Goal: Transaction & Acquisition: Book appointment/travel/reservation

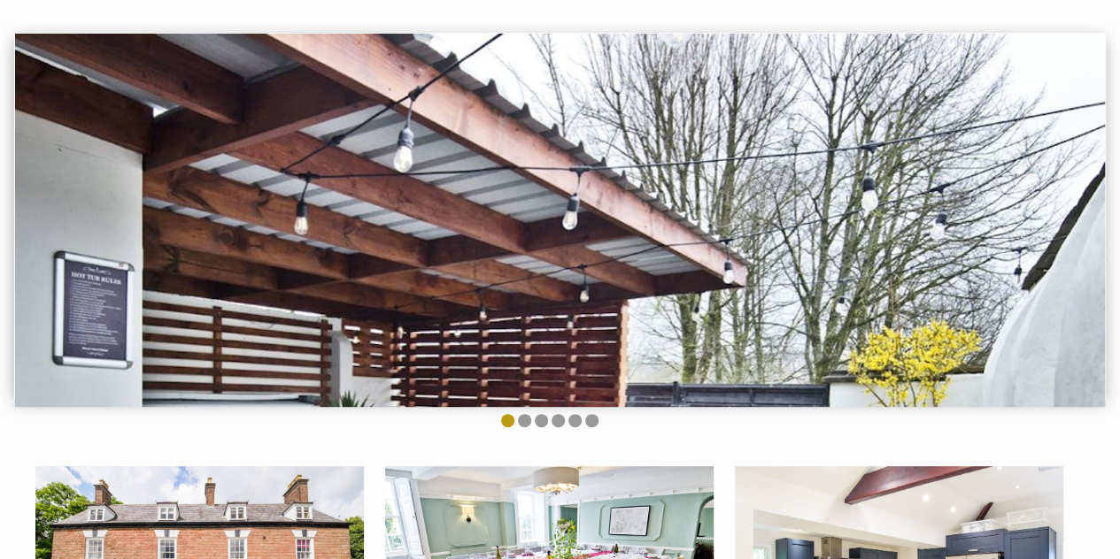
scroll to position [3, 0]
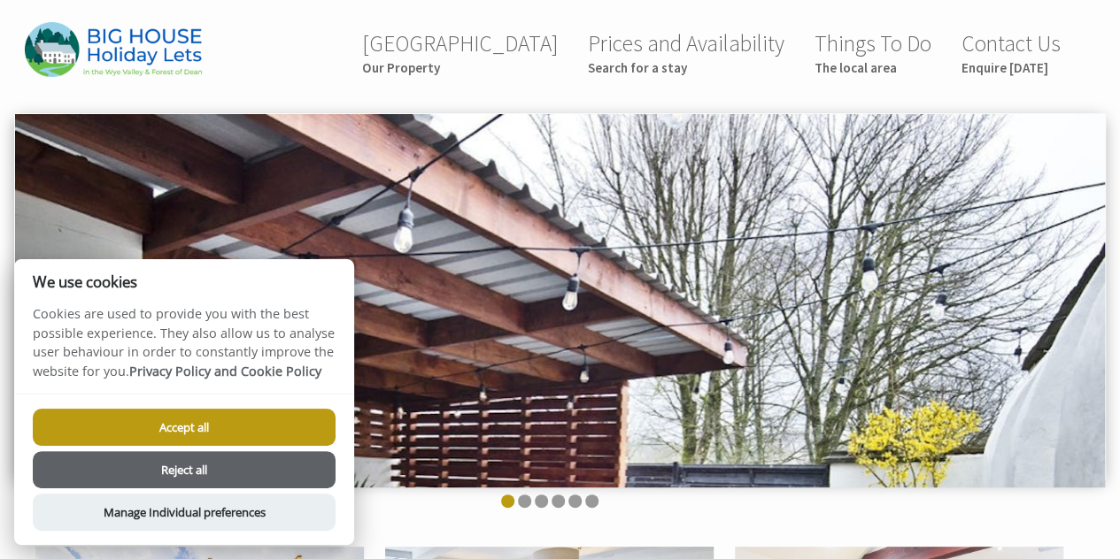
click at [214, 428] on button "Accept all" at bounding box center [184, 427] width 303 height 37
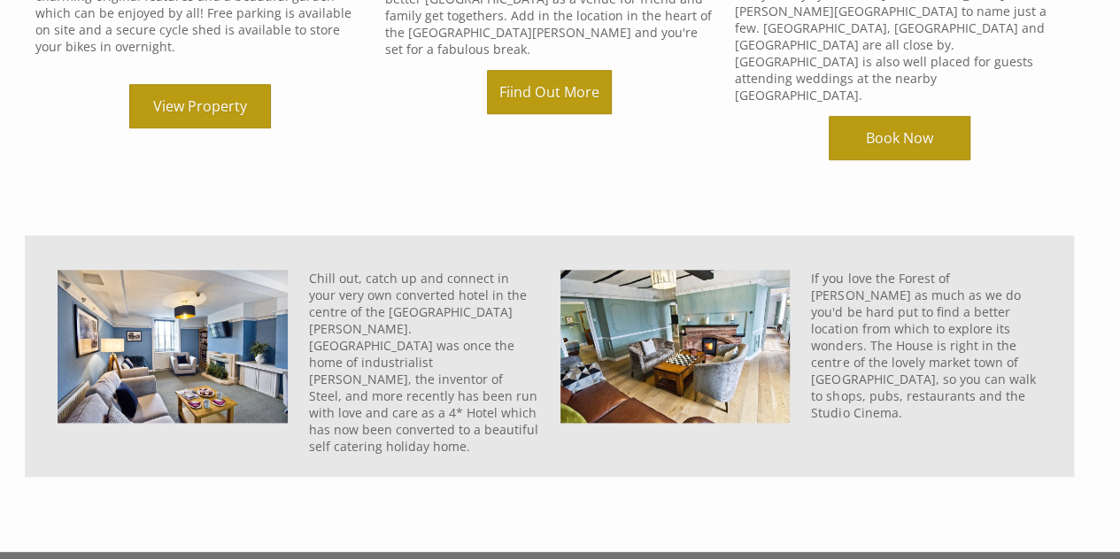
scroll to position [655, 0]
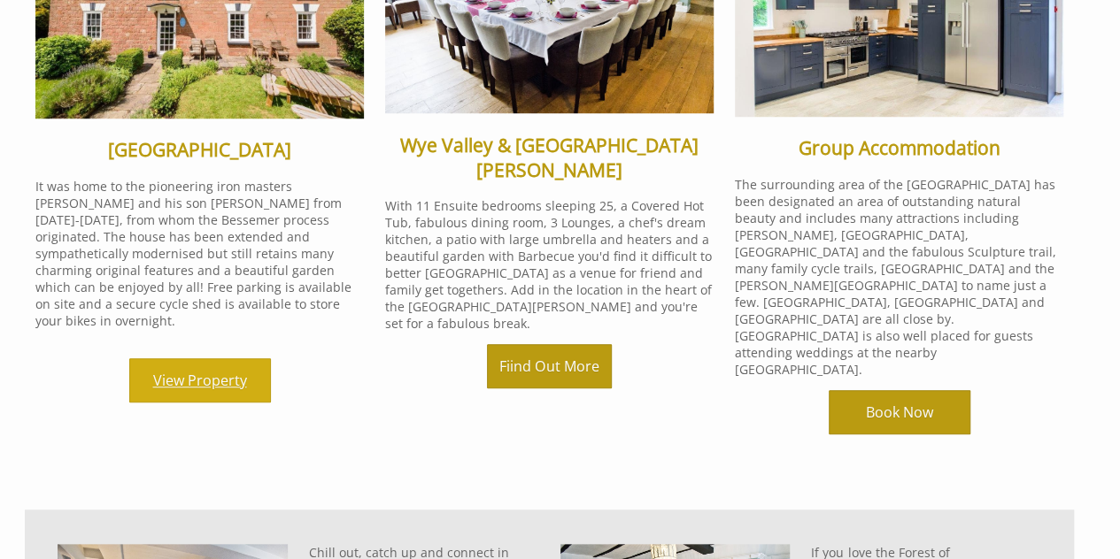
click at [187, 364] on link "View Property" at bounding box center [200, 380] width 142 height 44
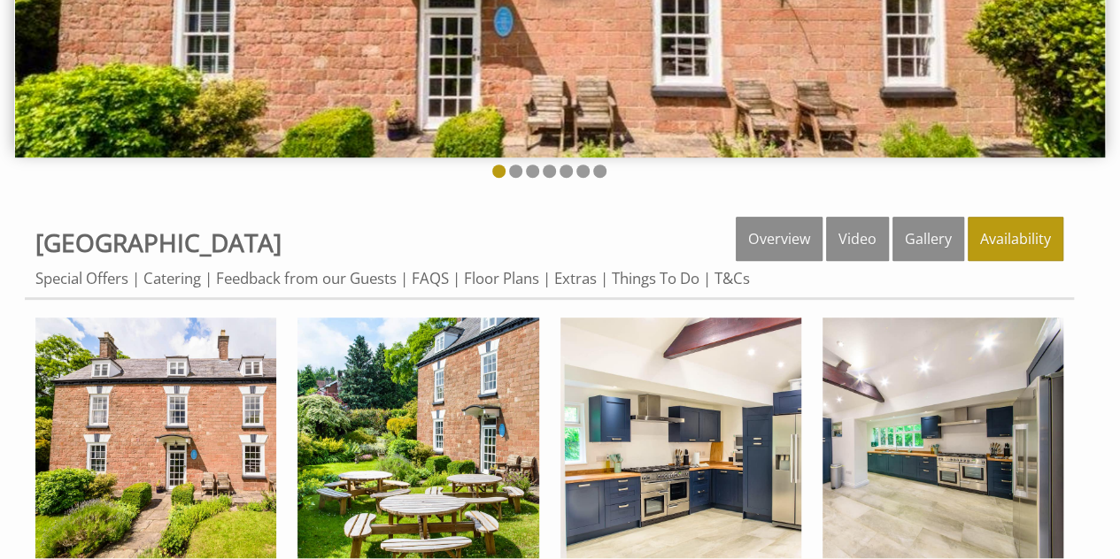
scroll to position [177, 0]
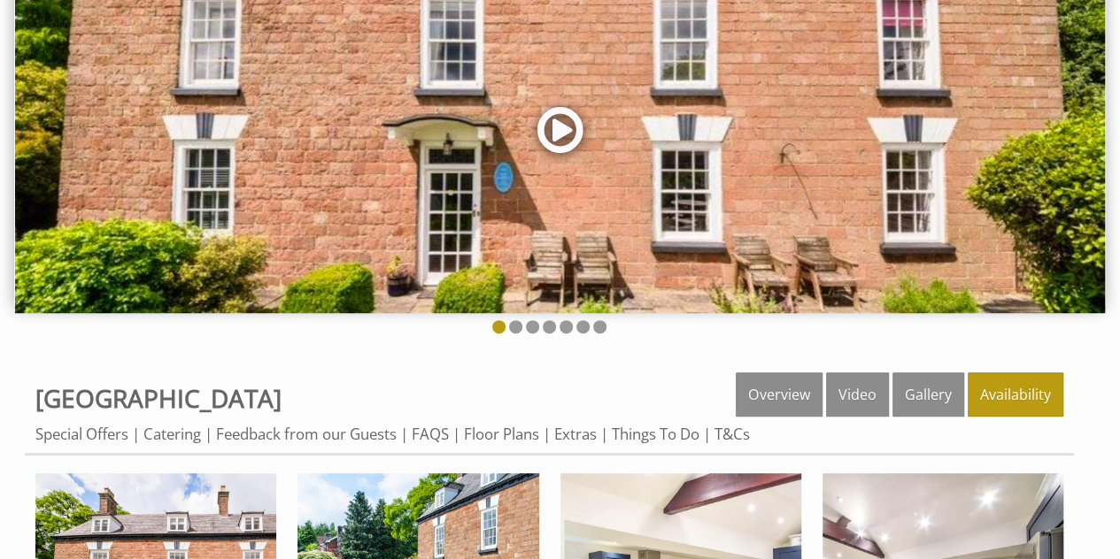
click at [561, 135] on link at bounding box center [560, 136] width 53 height 73
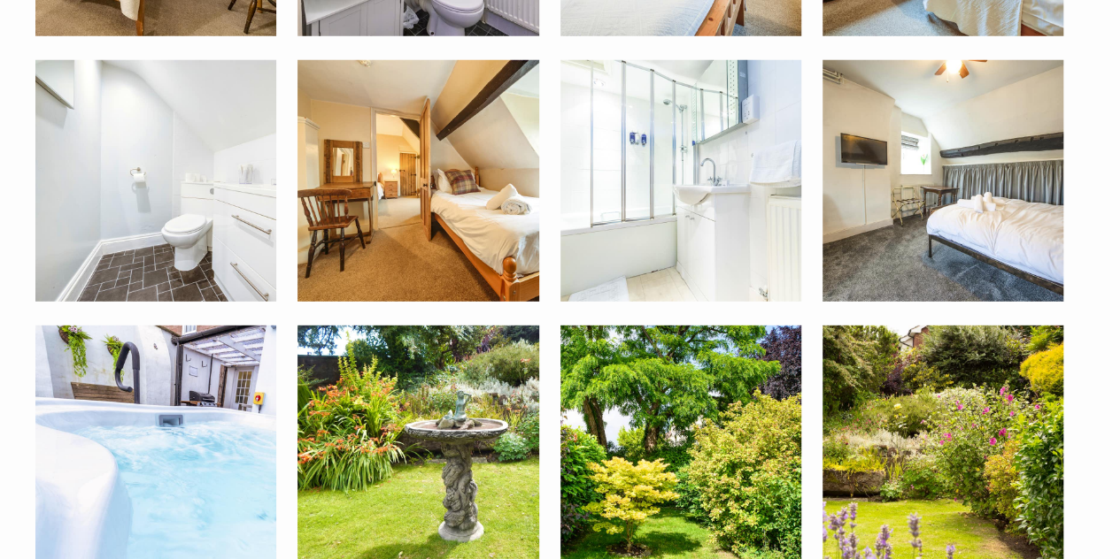
scroll to position [2476, 0]
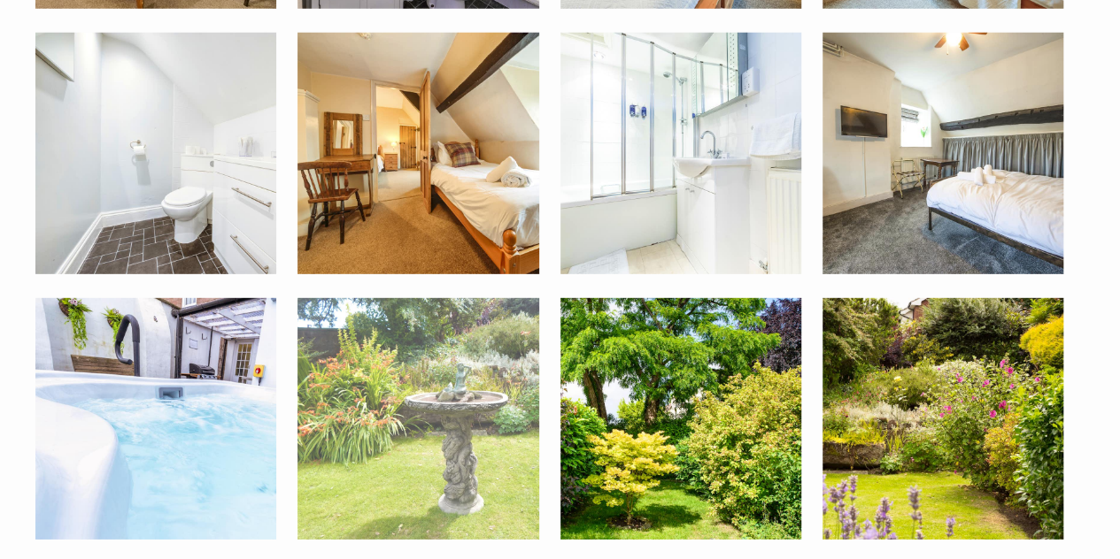
click at [439, 353] on img at bounding box center [417, 418] width 241 height 241
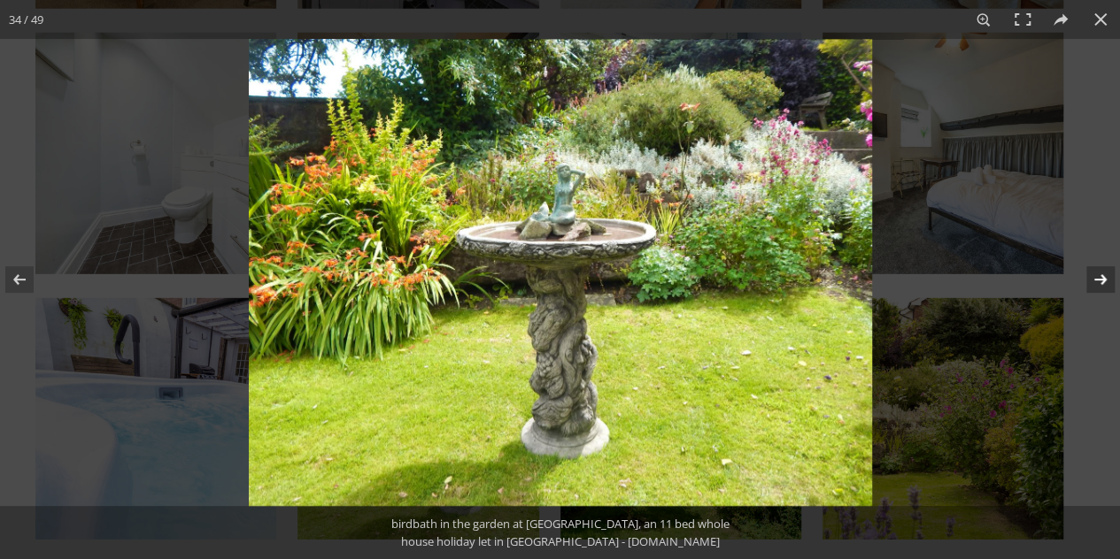
click at [1090, 281] on button at bounding box center [1089, 279] width 62 height 89
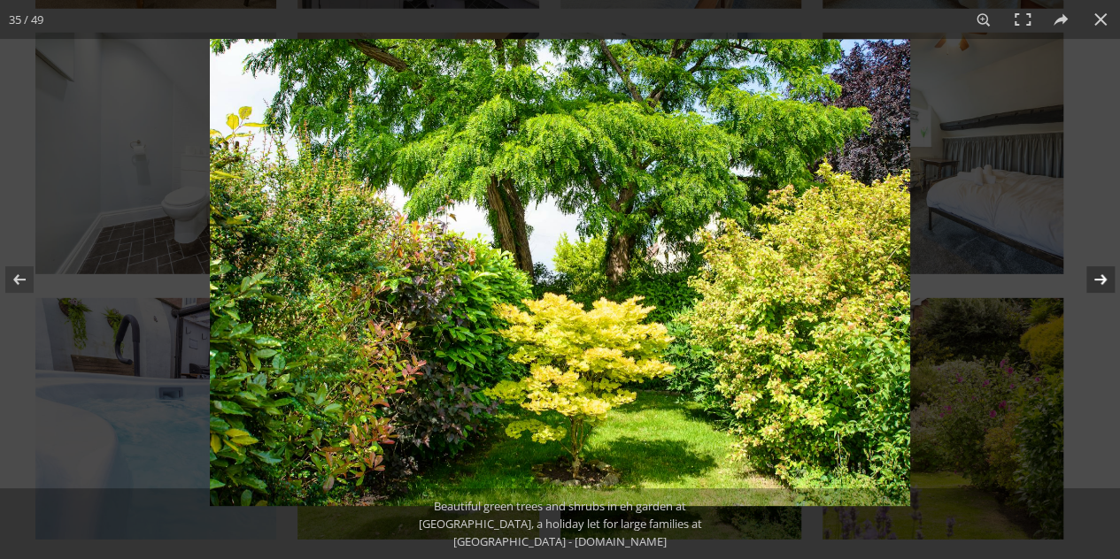
click at [1090, 281] on button at bounding box center [1089, 279] width 62 height 89
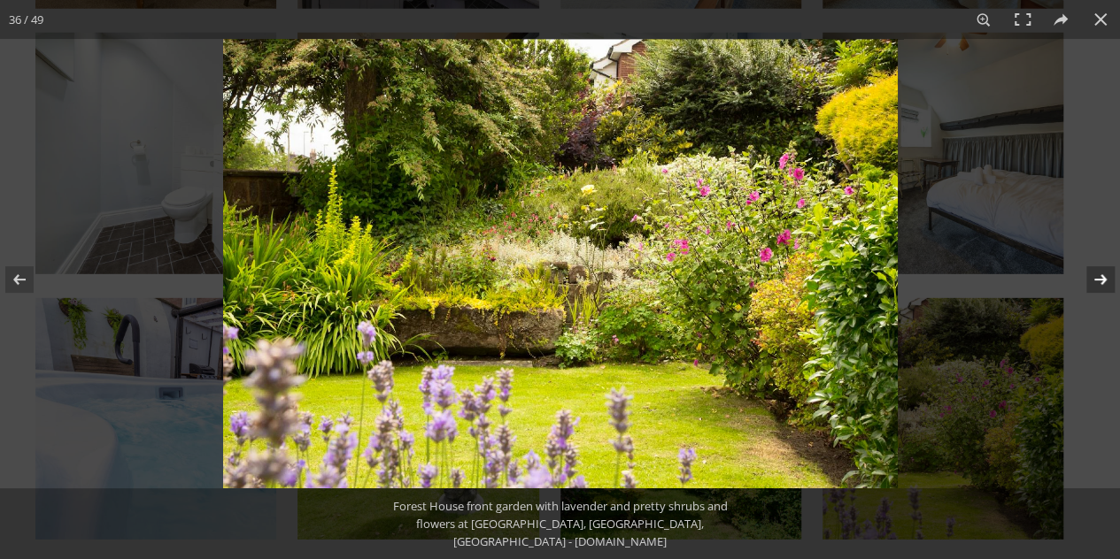
click at [1090, 281] on button at bounding box center [1089, 279] width 62 height 89
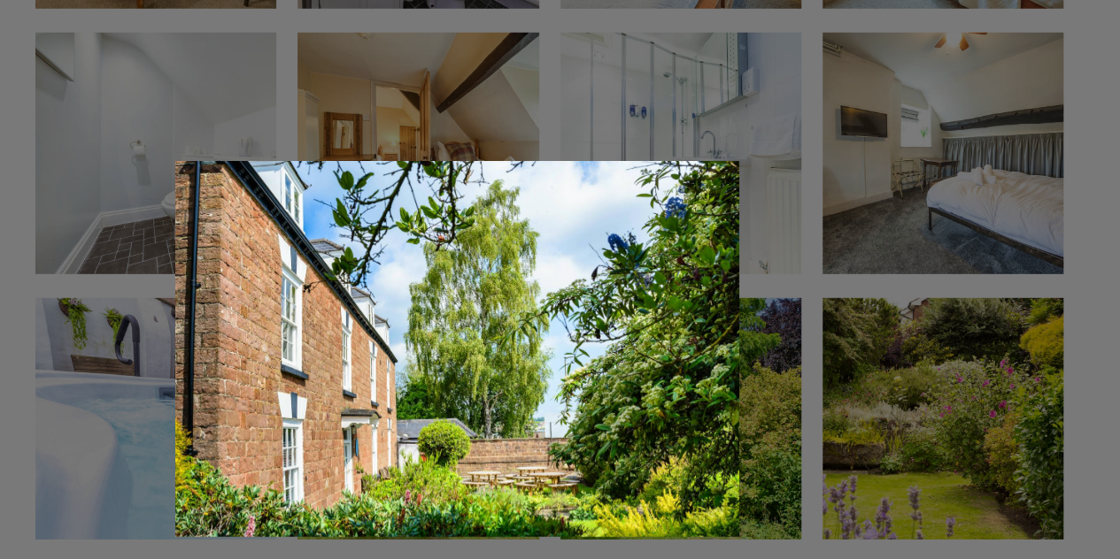
scroll to position [2653, 0]
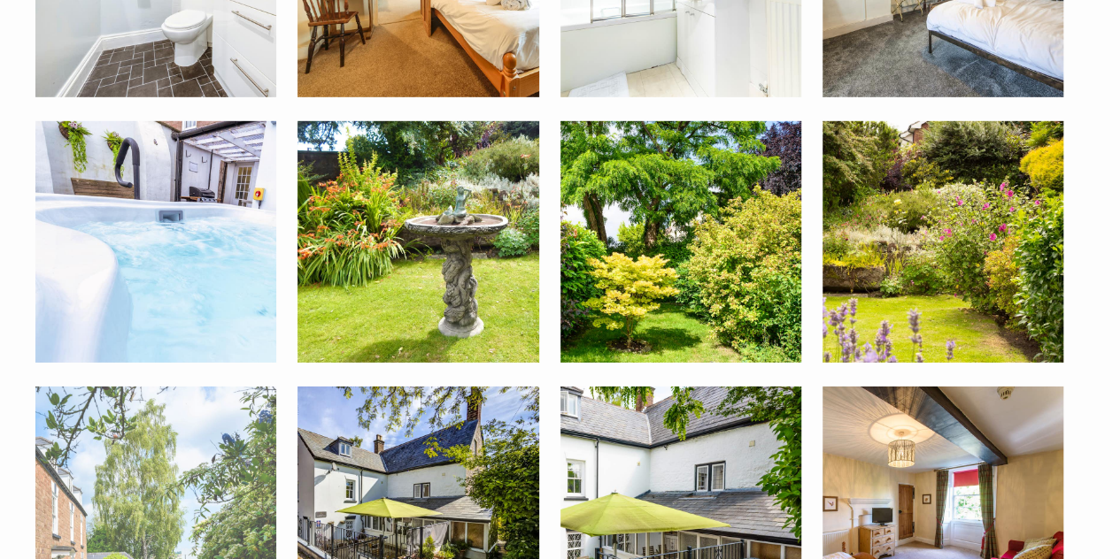
click at [97, 433] on img at bounding box center [155, 507] width 241 height 241
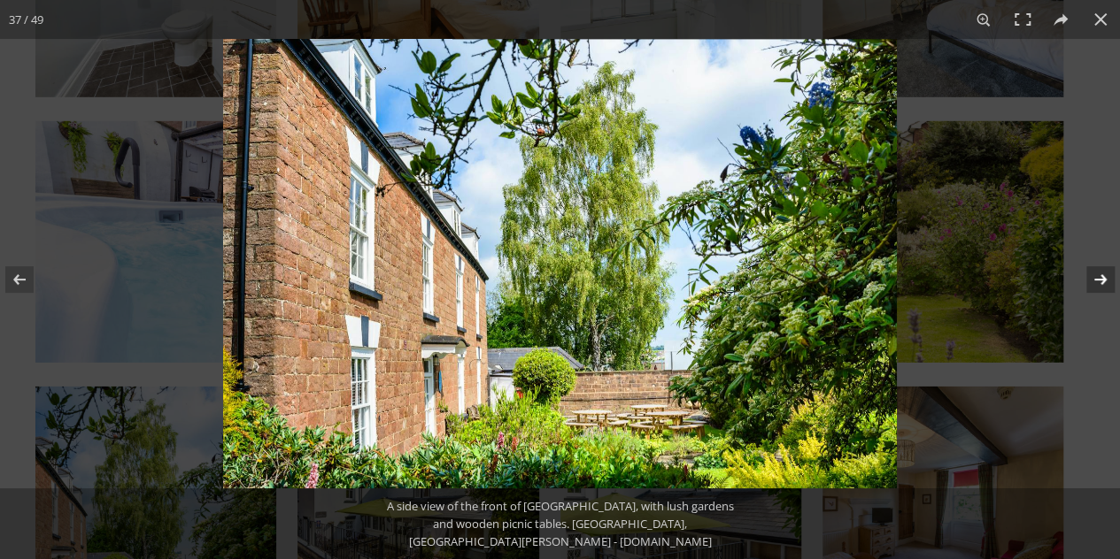
click at [1092, 282] on button at bounding box center [1089, 279] width 62 height 89
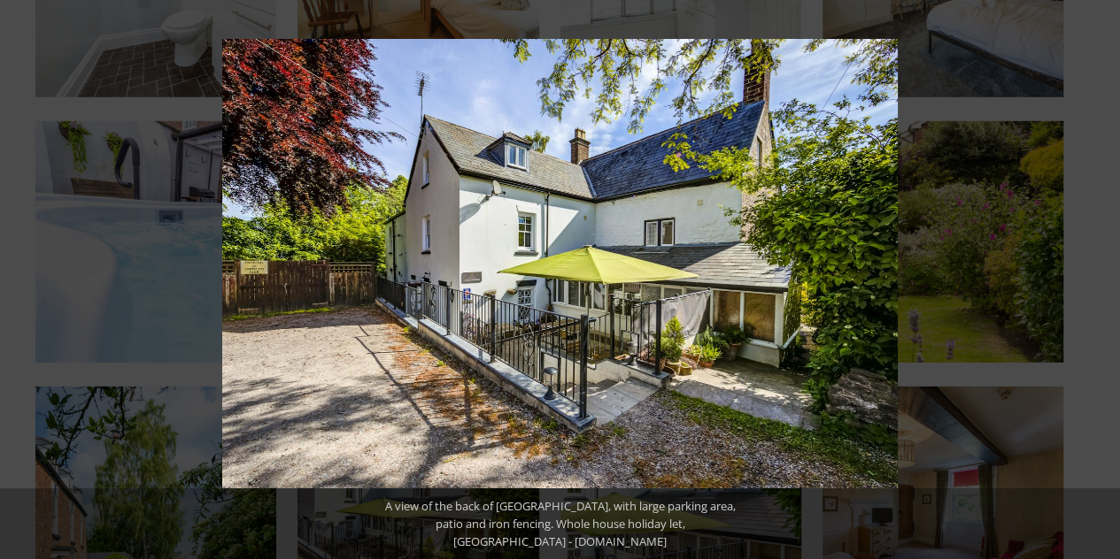
click at [1092, 282] on button at bounding box center [1089, 279] width 62 height 89
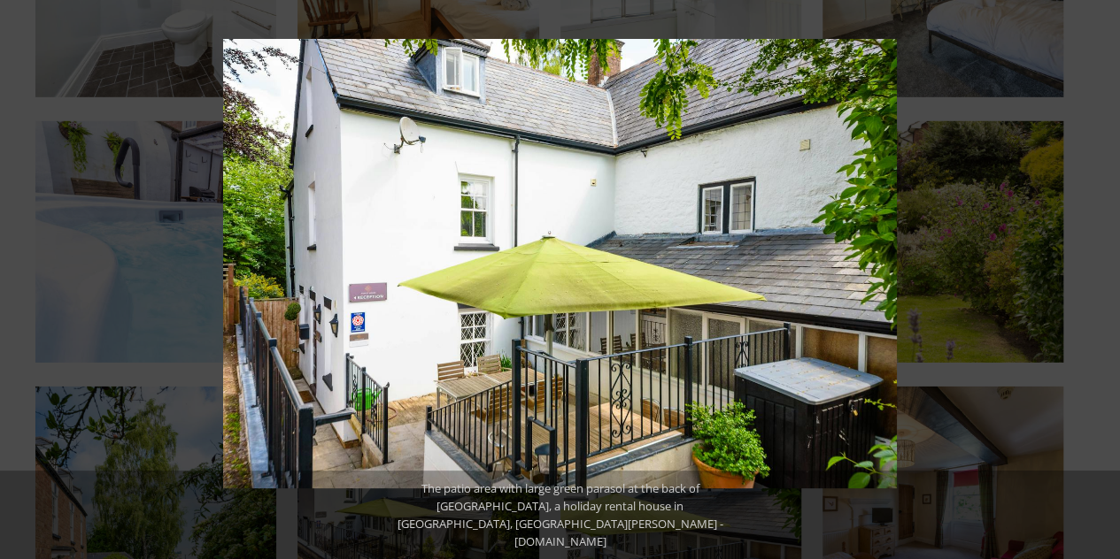
click at [1092, 282] on button at bounding box center [1089, 279] width 62 height 89
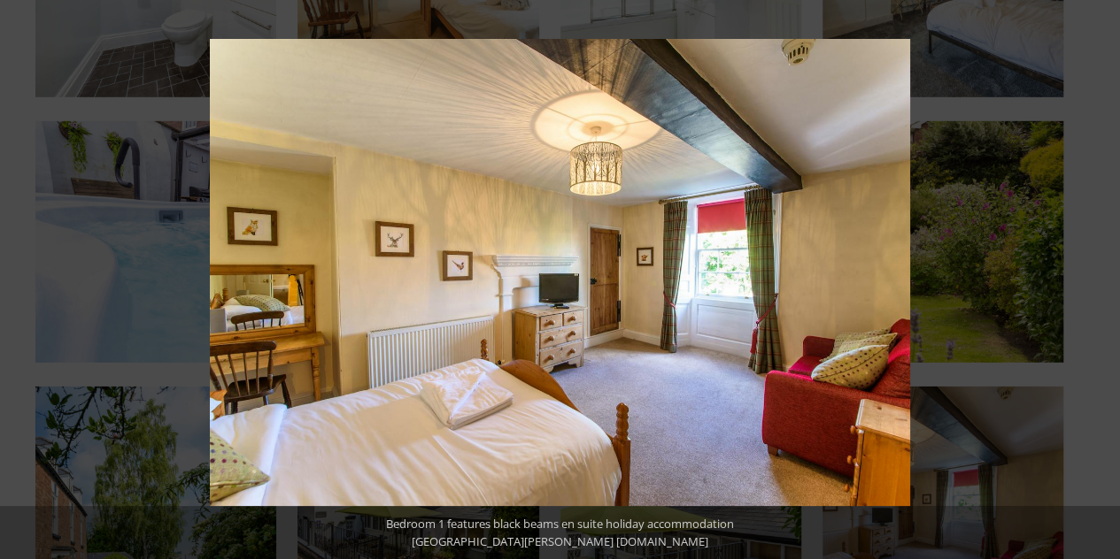
click at [1092, 282] on button at bounding box center [1089, 279] width 62 height 89
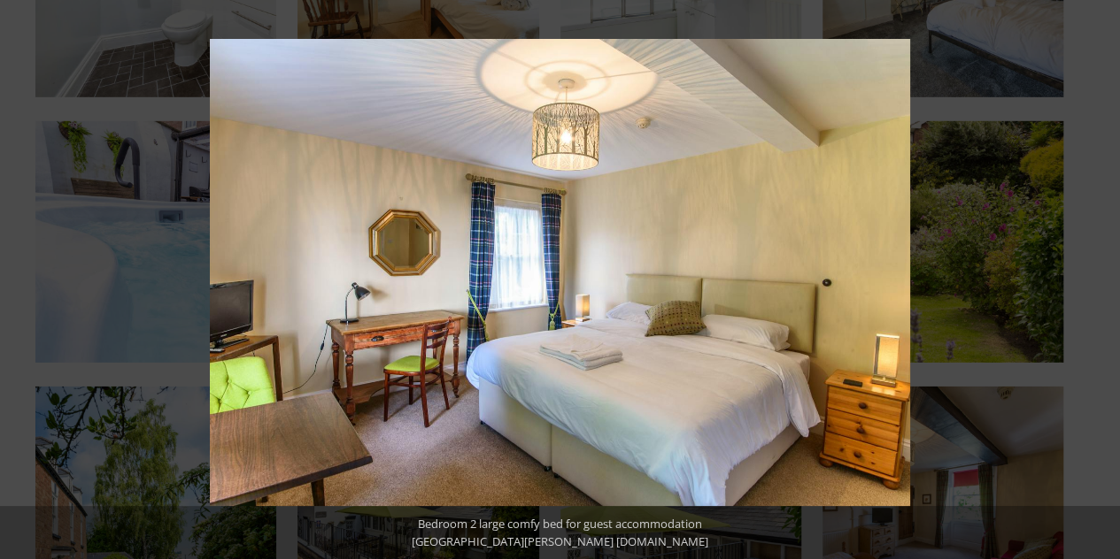
click at [1092, 282] on button at bounding box center [1089, 279] width 62 height 89
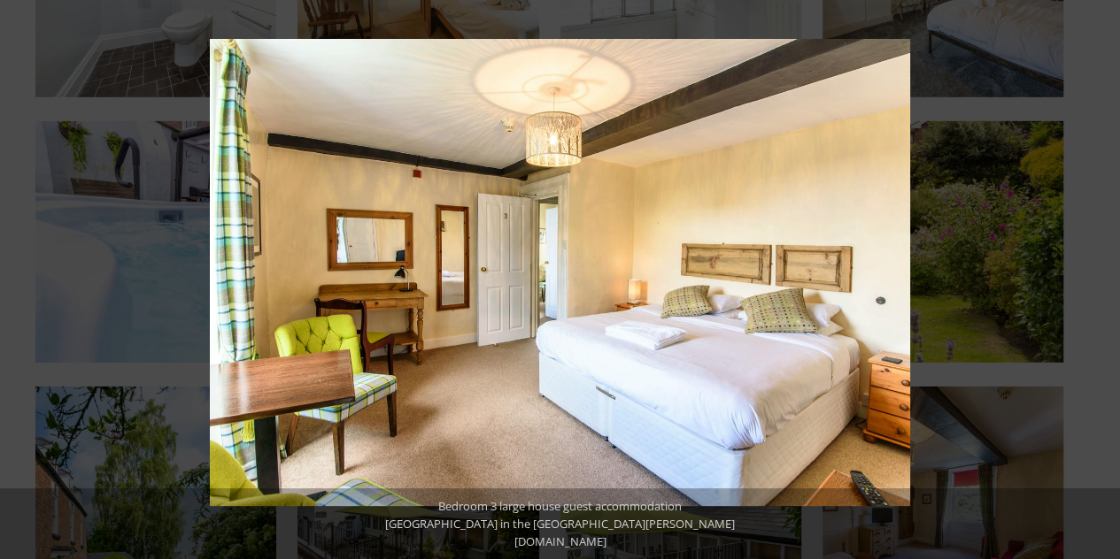
click at [1092, 282] on button at bounding box center [1089, 279] width 62 height 89
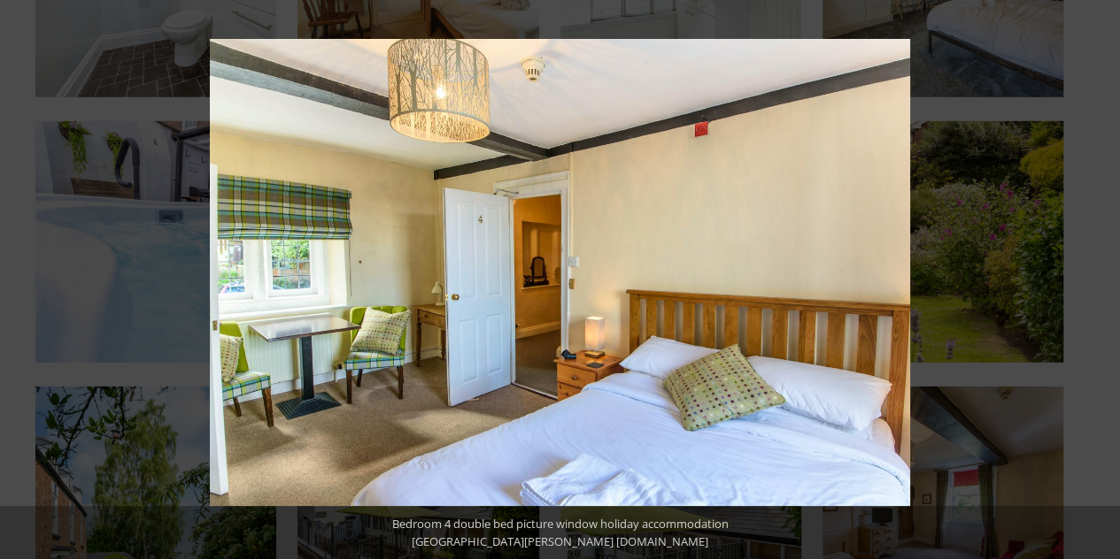
click at [1092, 282] on button at bounding box center [1089, 279] width 62 height 89
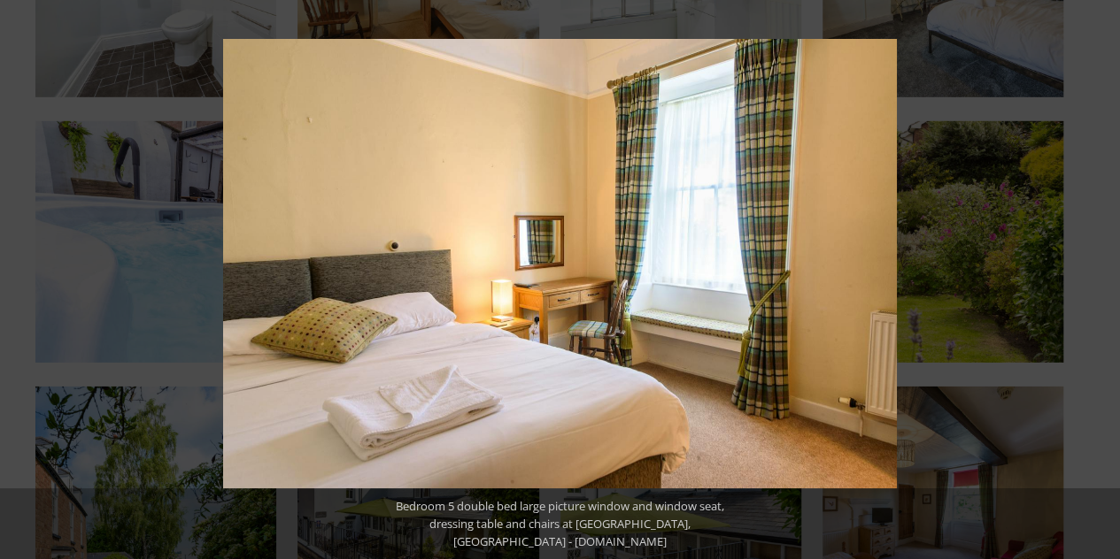
click at [1092, 282] on button at bounding box center [1089, 279] width 62 height 89
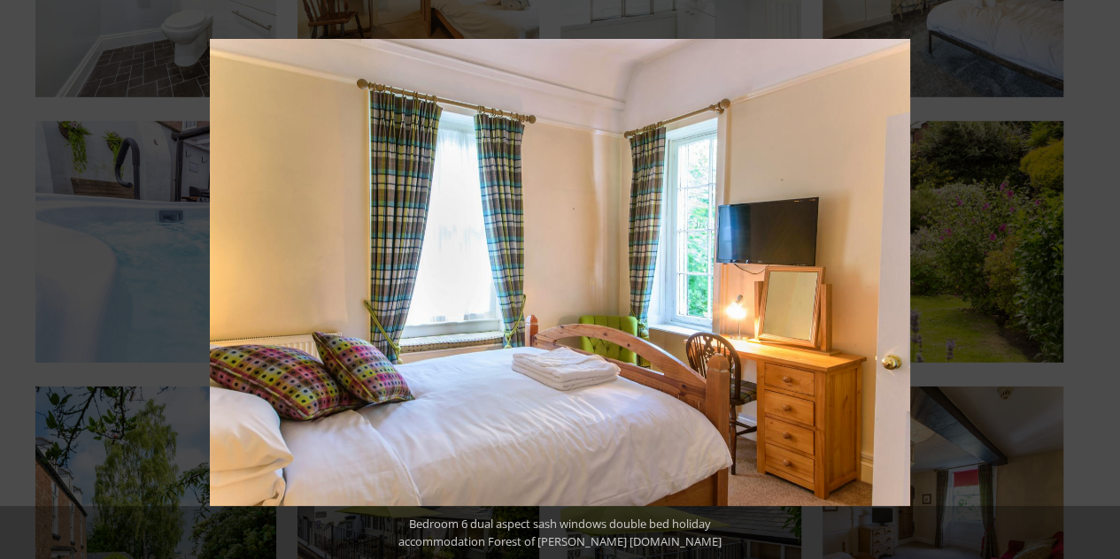
click at [1092, 282] on button at bounding box center [1089, 279] width 62 height 89
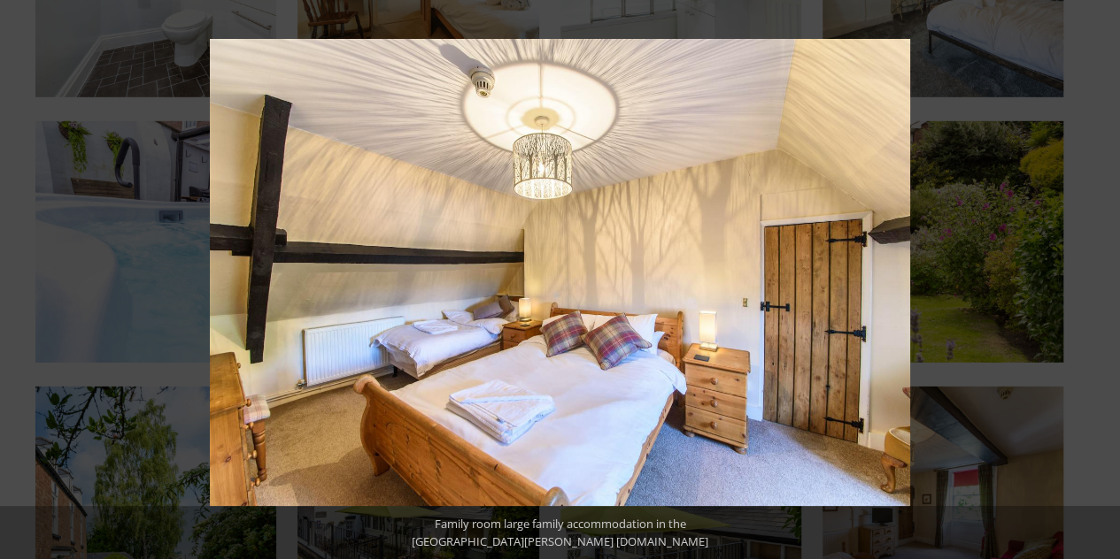
click at [1092, 282] on button at bounding box center [1089, 279] width 62 height 89
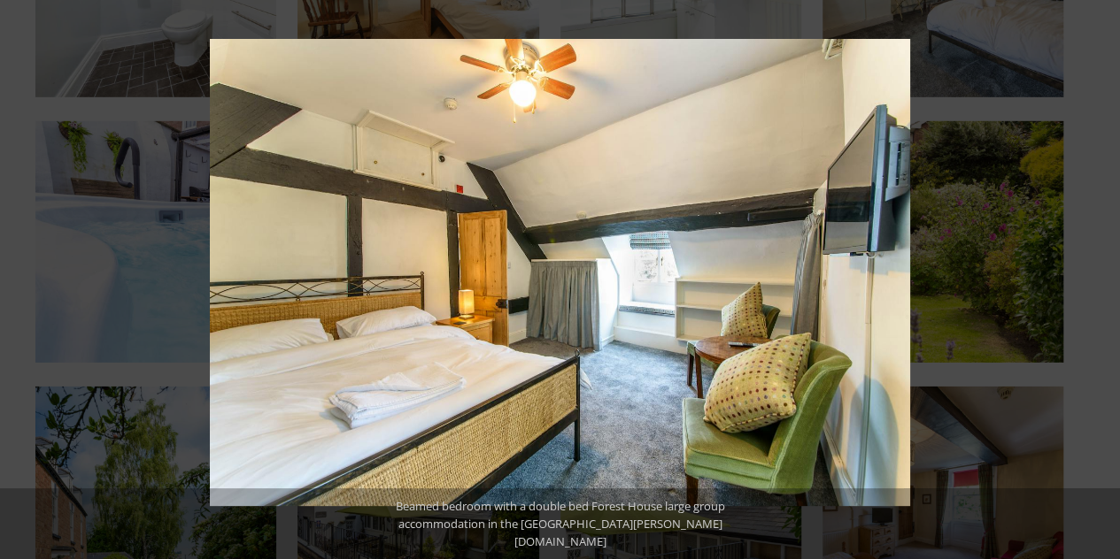
click at [1092, 282] on button at bounding box center [1089, 279] width 62 height 89
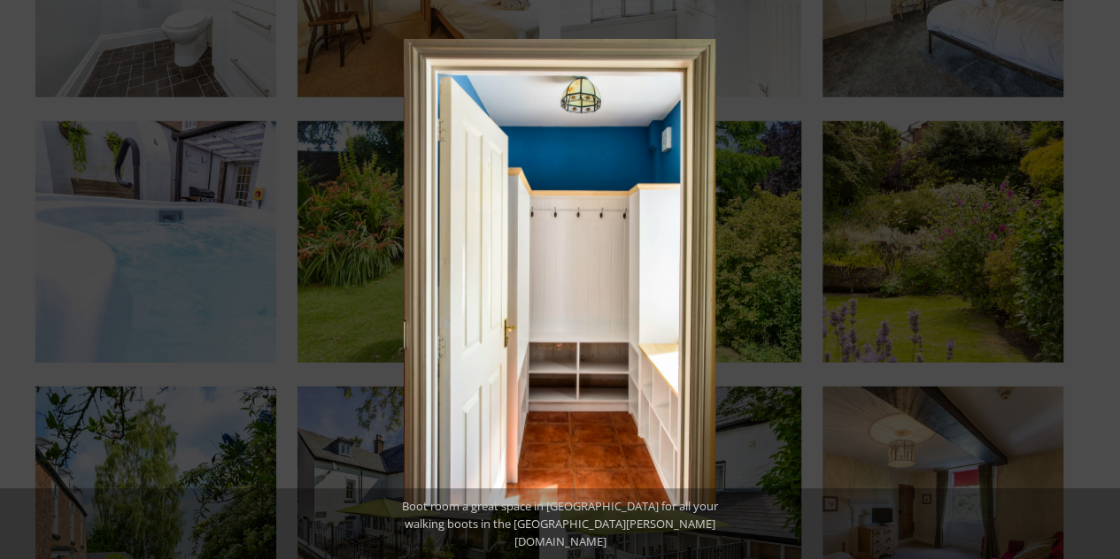
click at [1092, 282] on button at bounding box center [1089, 279] width 62 height 89
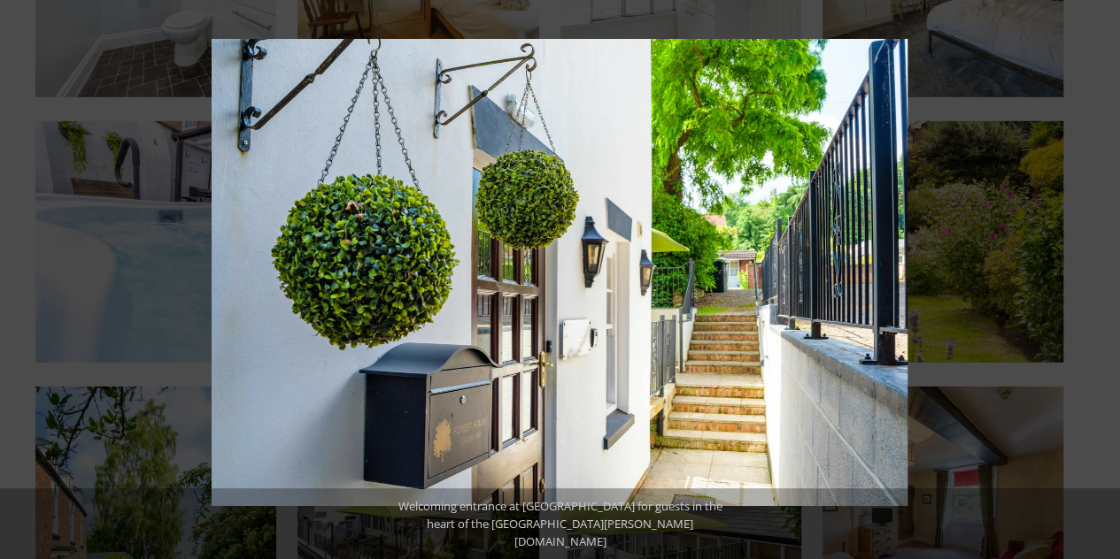
click at [1092, 282] on button at bounding box center [1089, 279] width 62 height 89
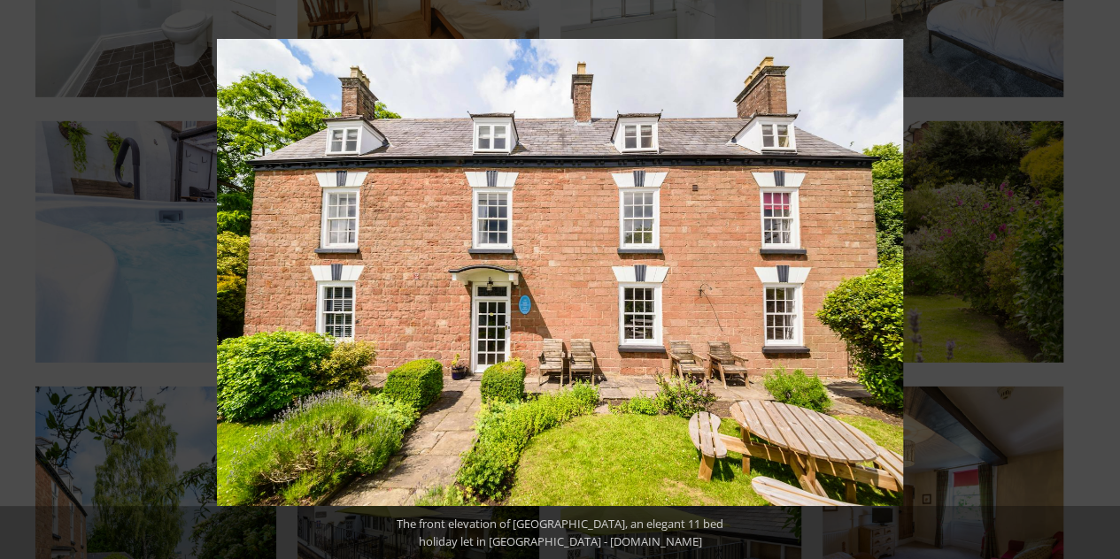
click at [1092, 282] on button at bounding box center [1089, 279] width 62 height 89
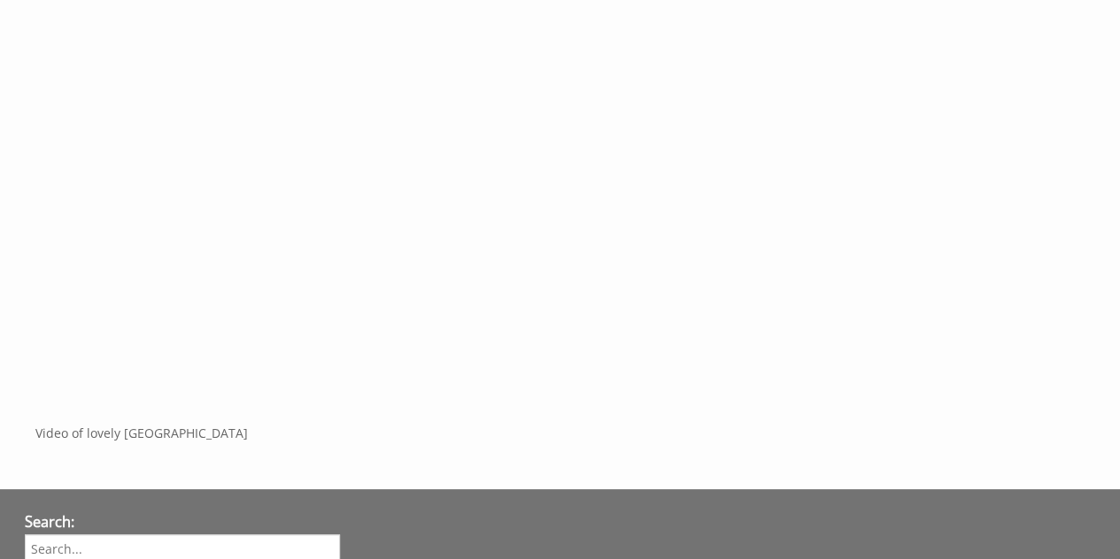
scroll to position [1001, 0]
